Goal: Task Accomplishment & Management: Manage account settings

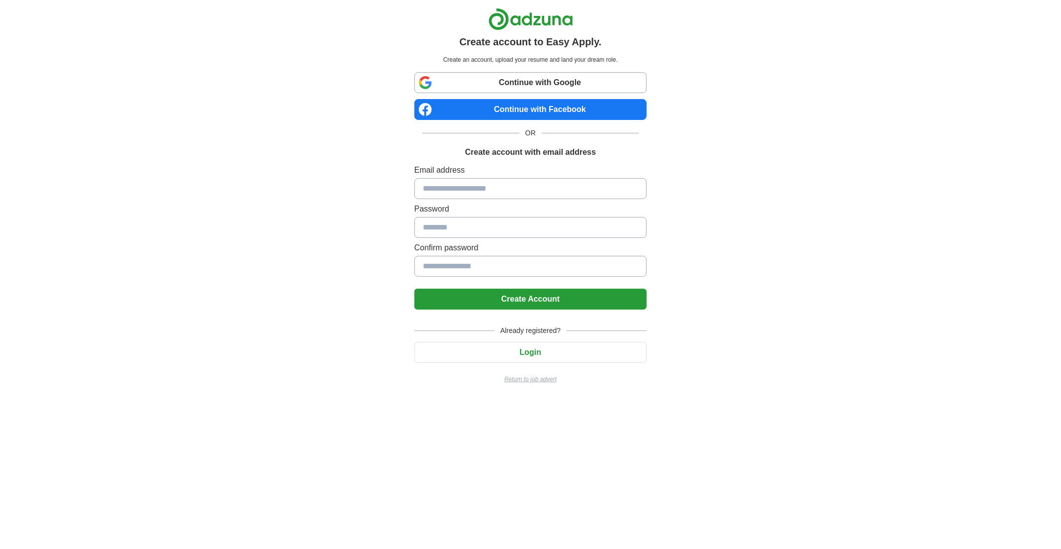
click at [483, 199] on input at bounding box center [530, 188] width 232 height 21
click at [516, 93] on link "Continue with Google" at bounding box center [530, 82] width 232 height 21
